Goal: Task Accomplishment & Management: Use online tool/utility

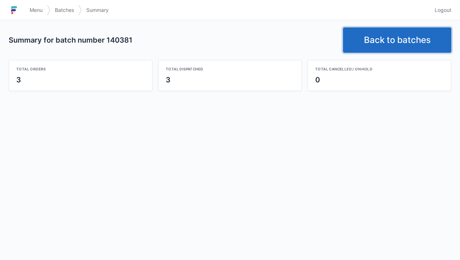
click at [407, 46] on link "Back to batches" at bounding box center [397, 39] width 108 height 25
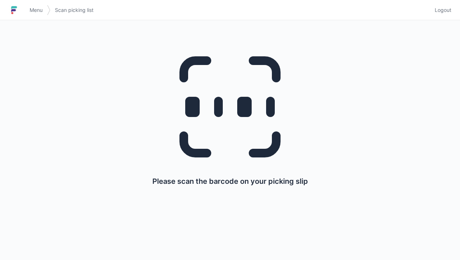
click at [442, 12] on span "Logout" at bounding box center [443, 10] width 17 height 7
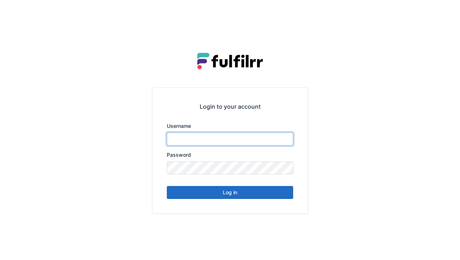
type input "******"
click at [248, 192] on button "Log in" at bounding box center [230, 192] width 126 height 13
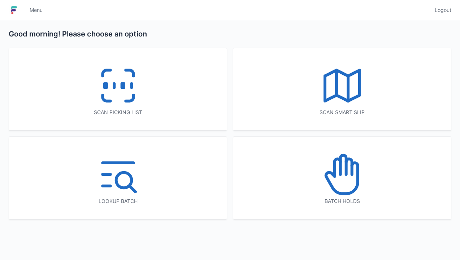
click at [114, 84] on line at bounding box center [114, 86] width 0 height 4
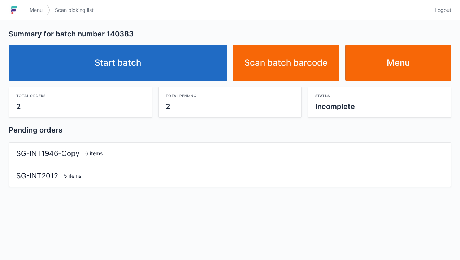
click at [189, 72] on link "Start batch" at bounding box center [118, 63] width 218 height 36
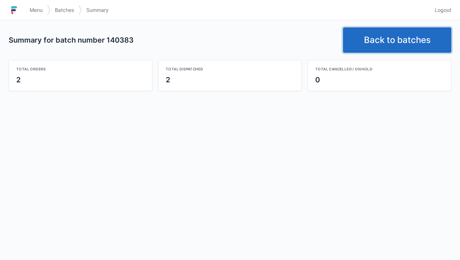
click at [395, 44] on link "Back to batches" at bounding box center [397, 39] width 108 height 25
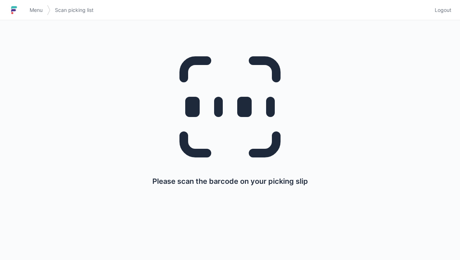
click at [451, 8] on span "Logout" at bounding box center [443, 10] width 17 height 7
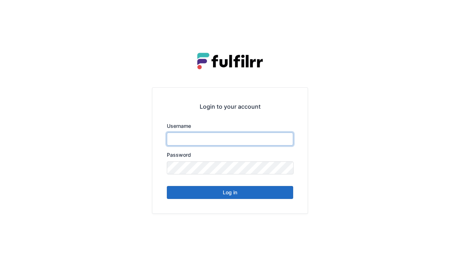
type input "******"
click at [251, 191] on button "Log in" at bounding box center [230, 192] width 126 height 13
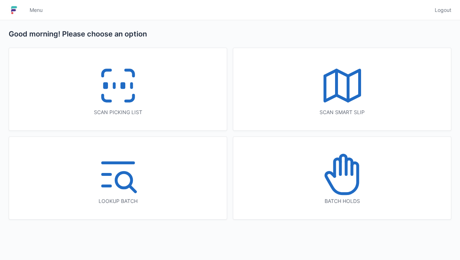
click at [139, 91] on icon at bounding box center [118, 85] width 46 height 46
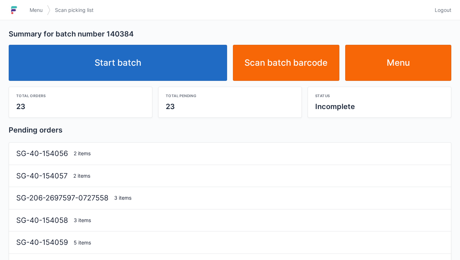
click at [195, 68] on link "Start batch" at bounding box center [118, 63] width 218 height 36
